Goal: Check status: Check status

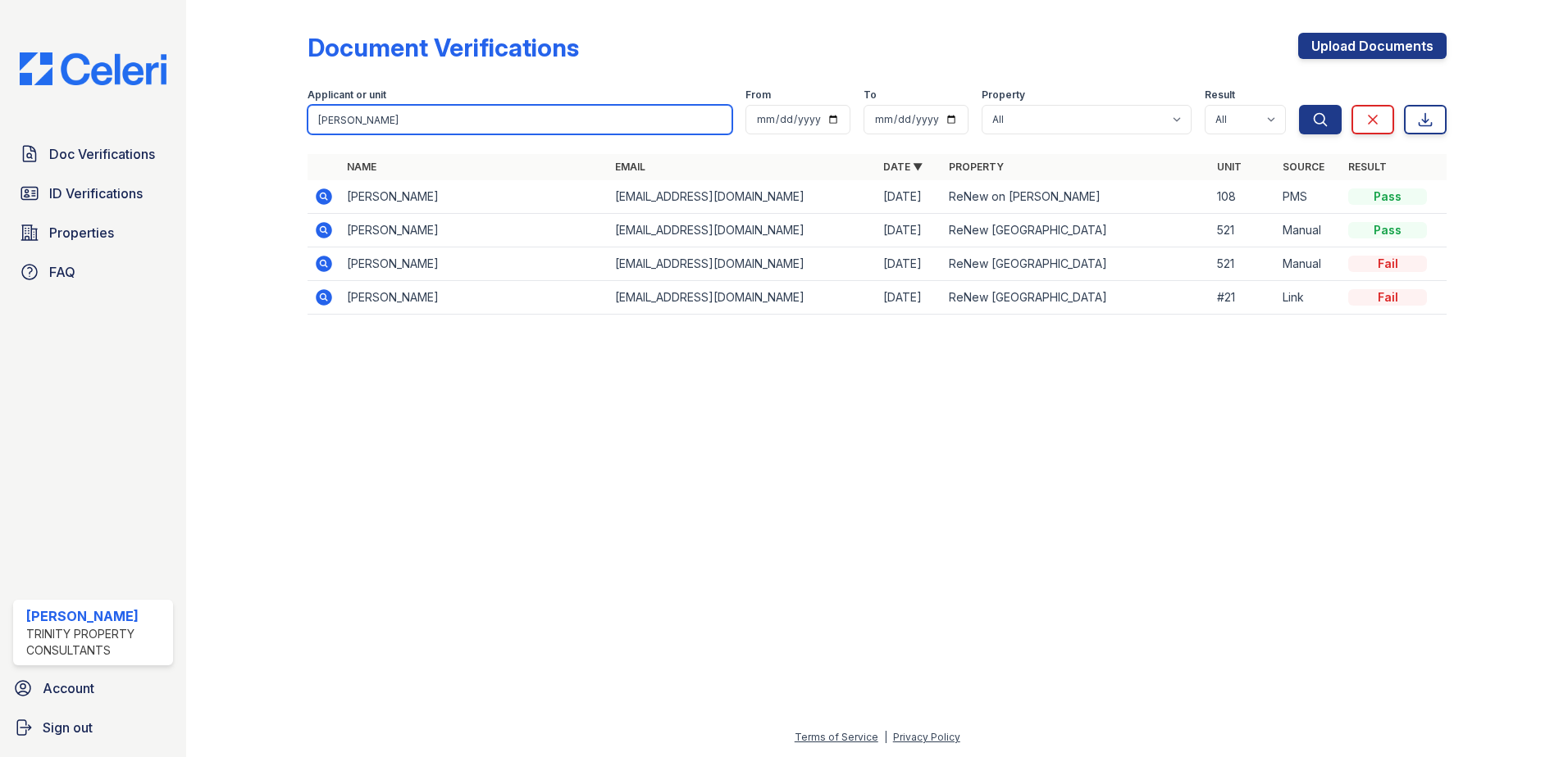
click at [354, 115] on input "smith" at bounding box center [520, 120] width 425 height 30
type input "[PERSON_NAME]"
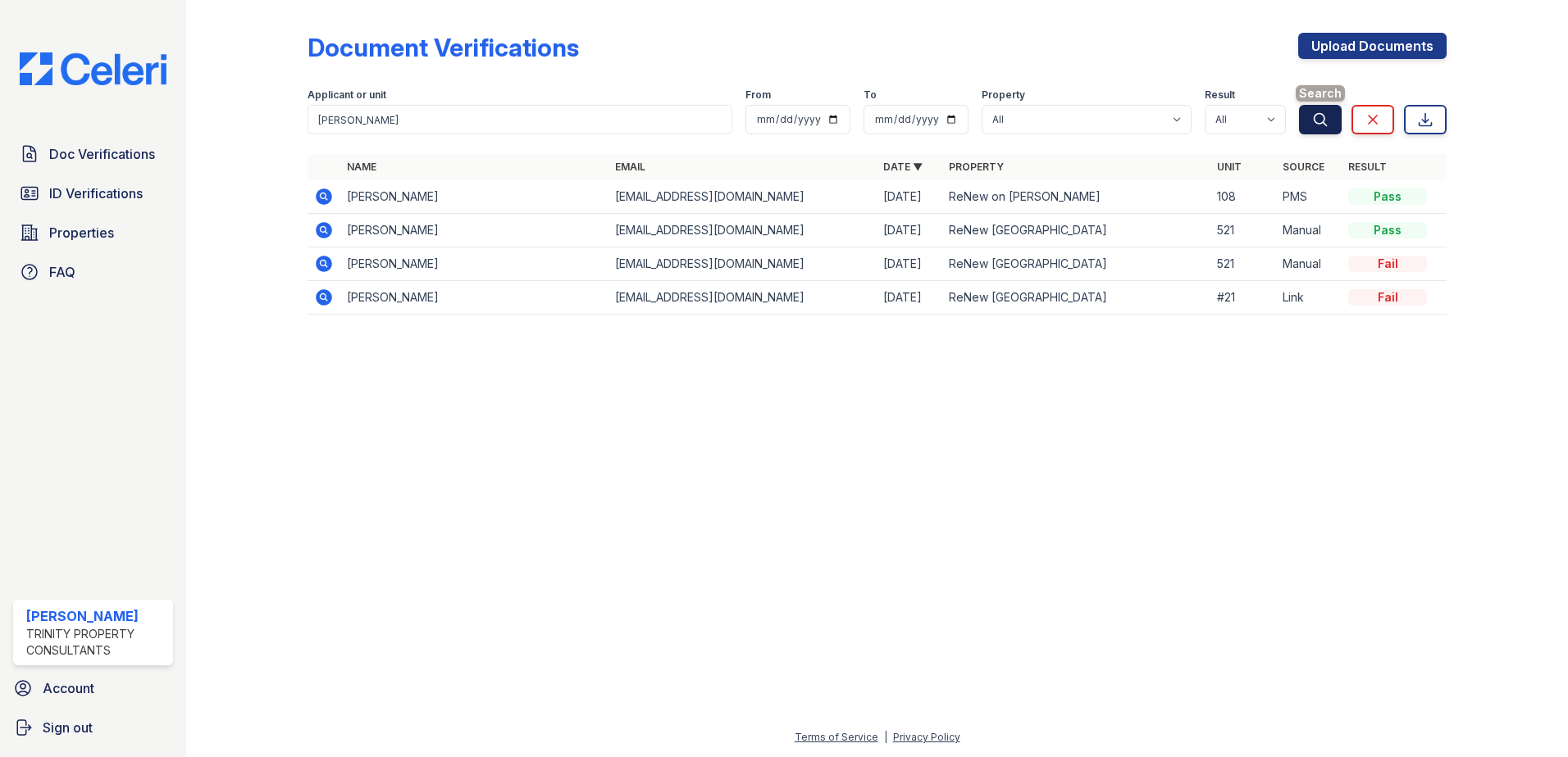
click at [1319, 123] on icon "submit" at bounding box center [1320, 120] width 16 height 16
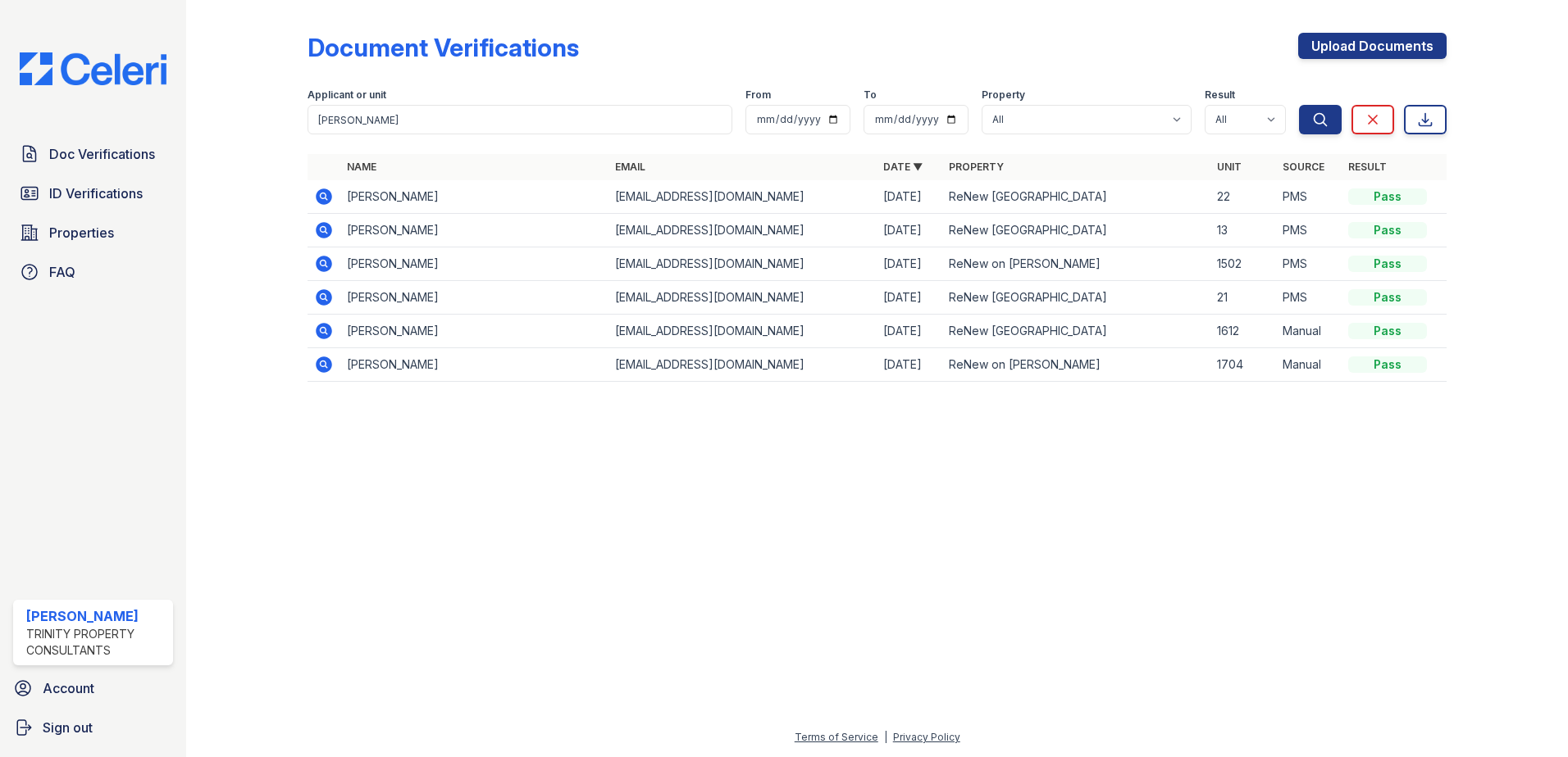
click at [321, 194] on icon at bounding box center [324, 197] width 16 height 16
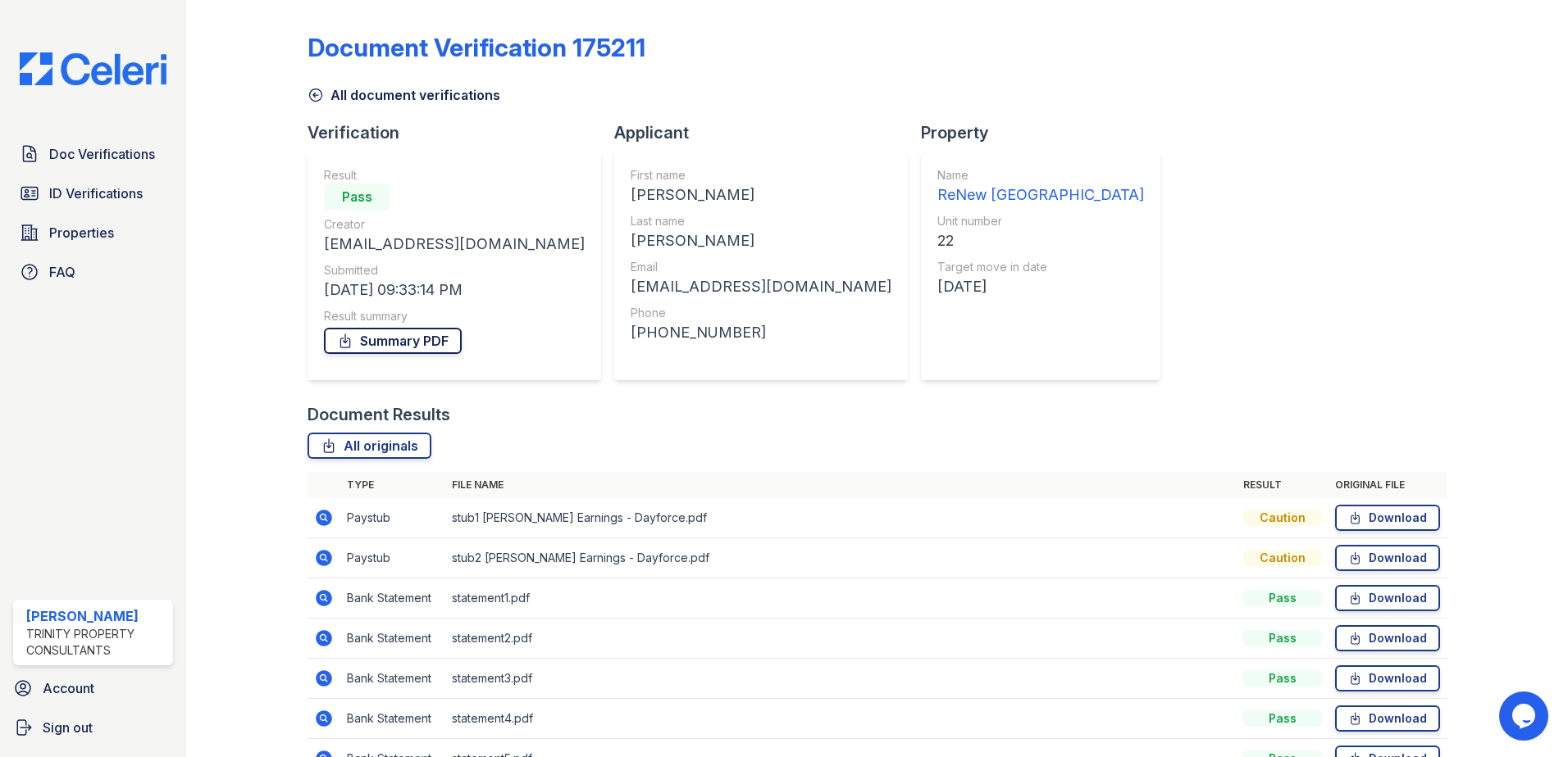
click at [421, 350] on link "Summary PDF" at bounding box center [393, 341] width 138 height 26
click at [93, 186] on span "ID Verifications" at bounding box center [96, 194] width 93 height 20
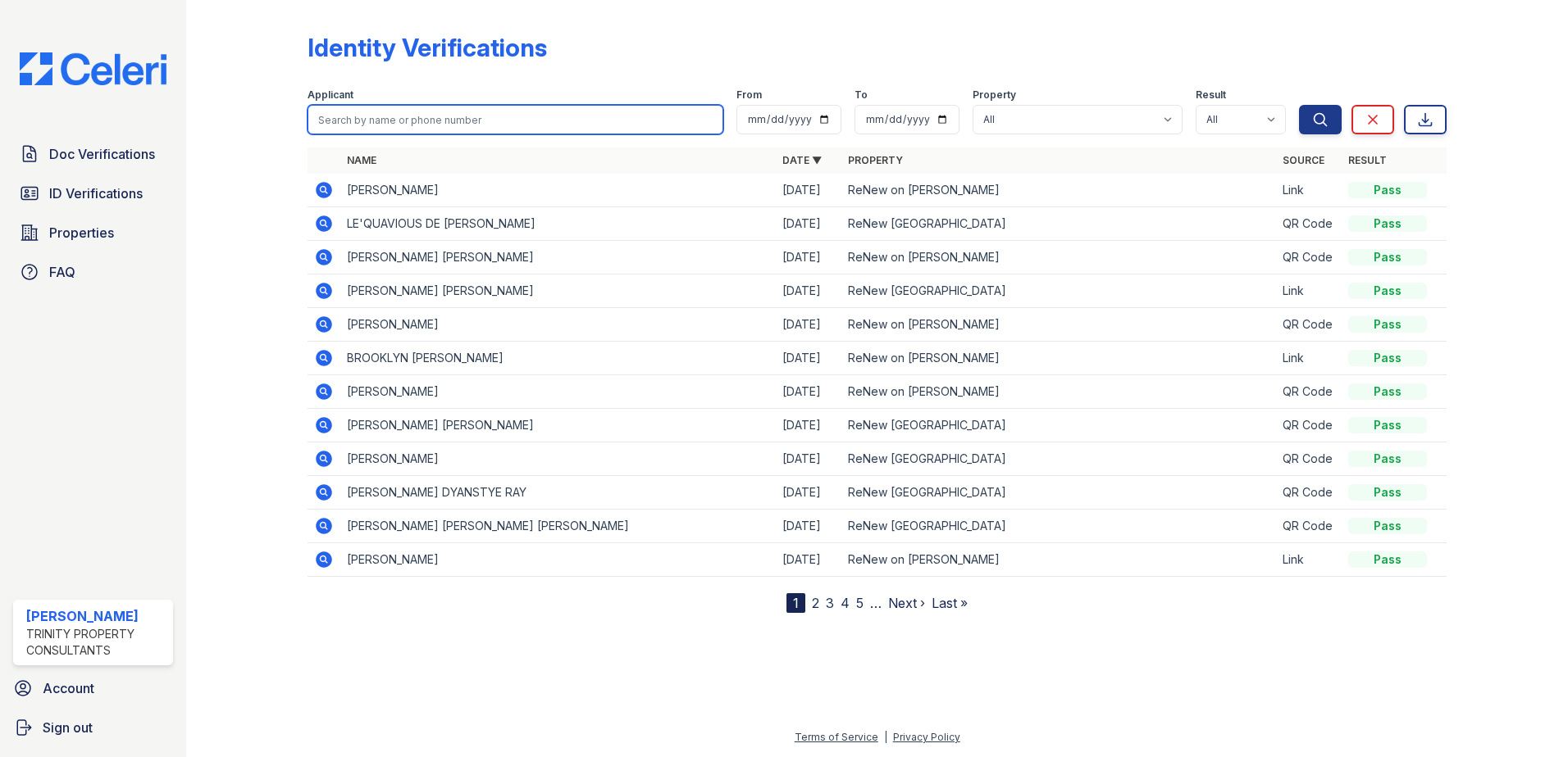
click at [462, 122] on input "search" at bounding box center [516, 120] width 416 height 30
type input "[PERSON_NAME]"
click at [1299, 105] on button "Search" at bounding box center [1321, 120] width 43 height 30
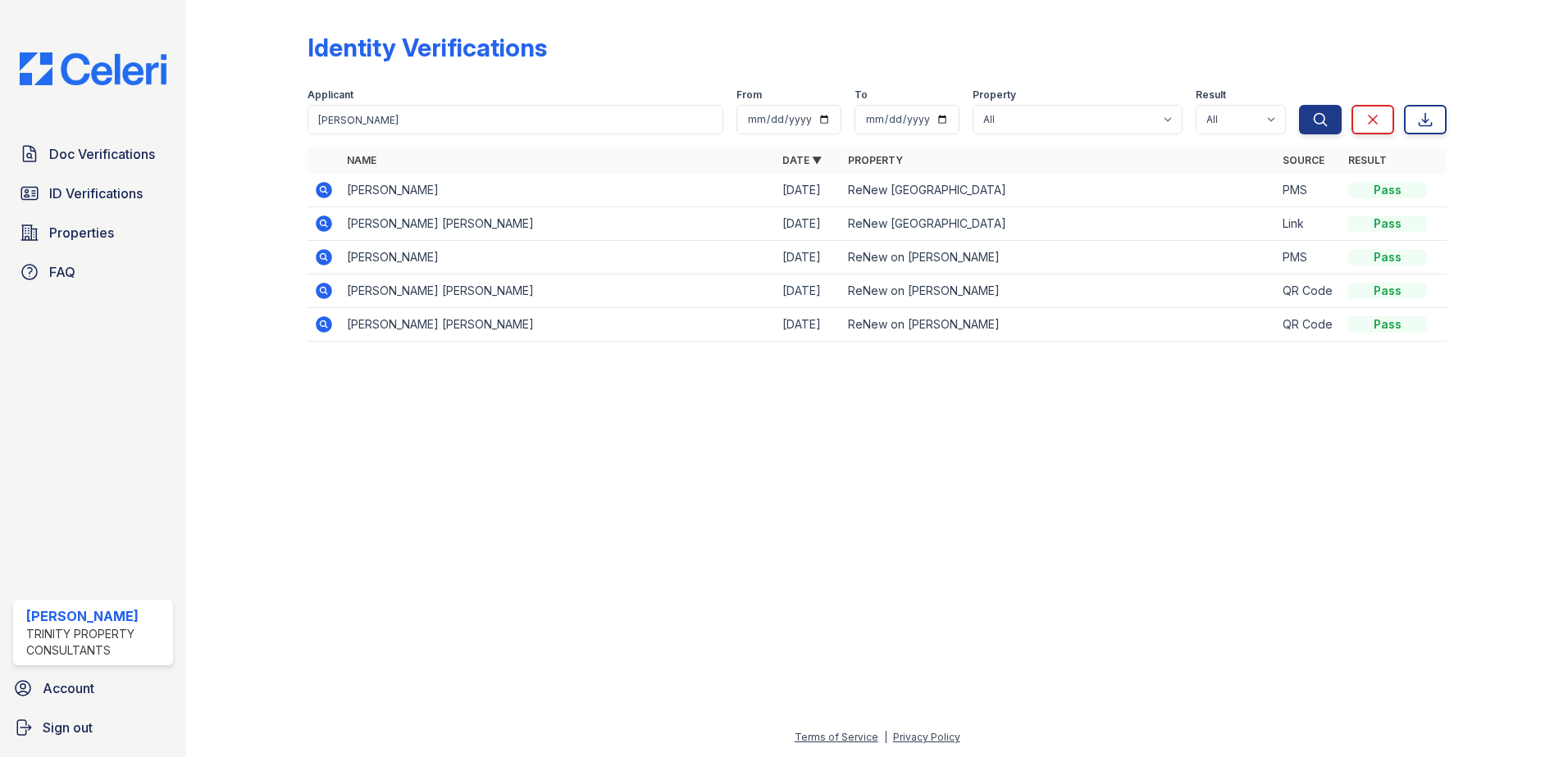
click at [329, 193] on icon at bounding box center [324, 190] width 16 height 16
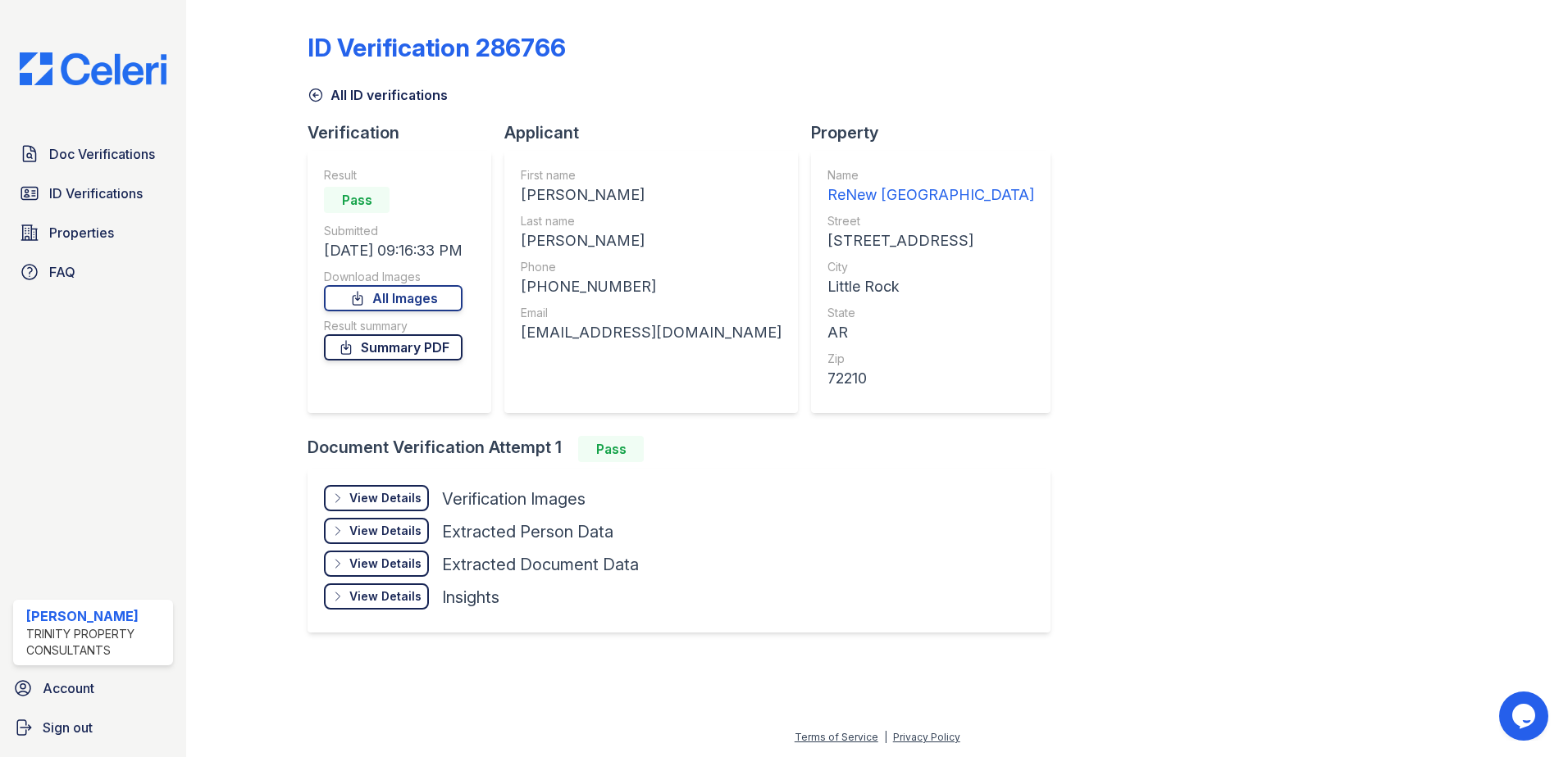
click at [438, 346] on link "Summary PDF" at bounding box center [393, 348] width 139 height 26
